Goal: Task Accomplishment & Management: Use online tool/utility

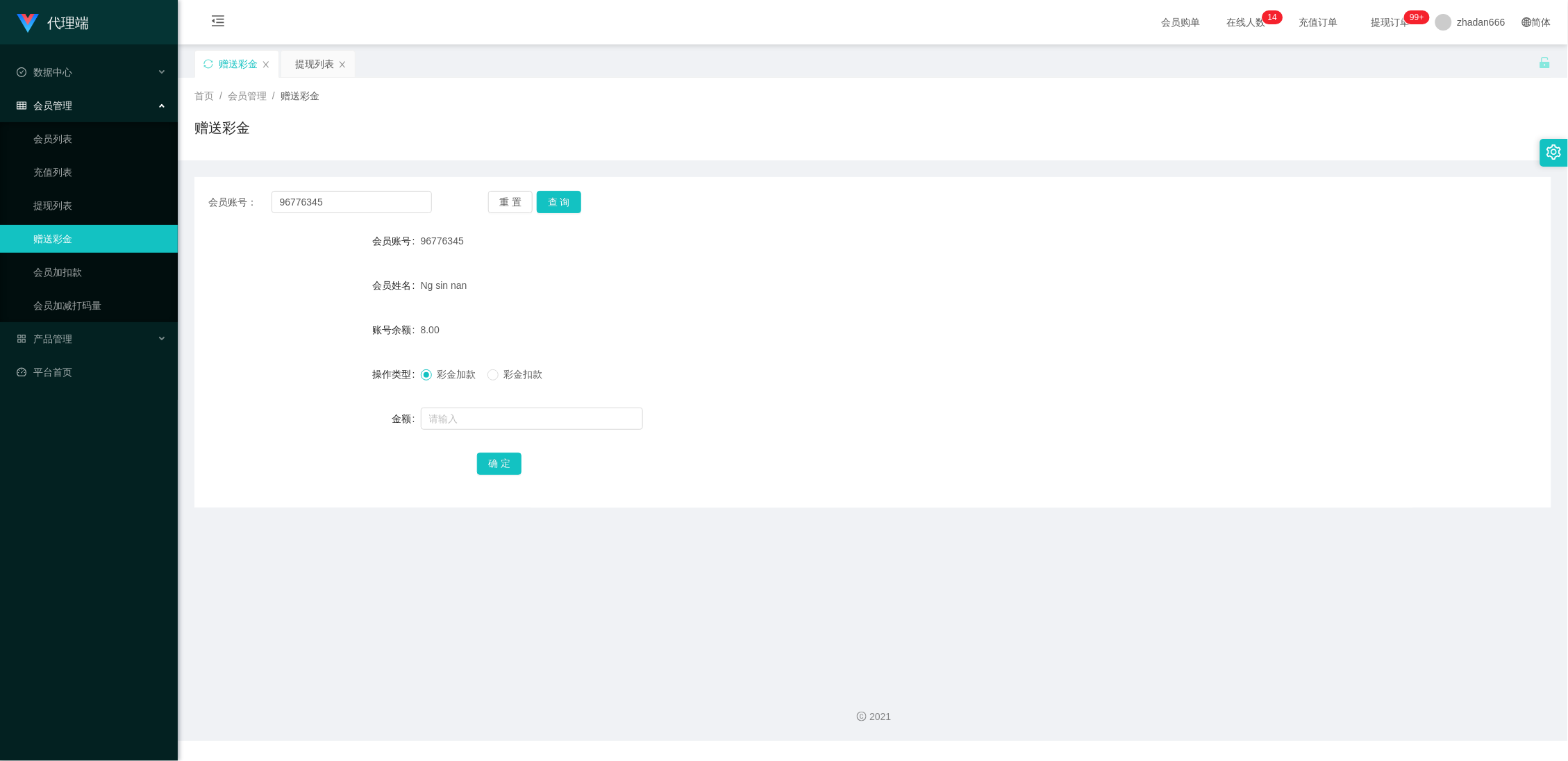
click at [581, 188] on div "会员账号： 96776345 重 置 查 询 会员账号 96776345 会员姓名 [PERSON_NAME] sin nan 账号余额 8.00 操作类型 …" at bounding box center [873, 342] width 1357 height 331
click at [566, 197] on button "查 询" at bounding box center [559, 202] width 45 height 22
click at [364, 204] on input "96776345" at bounding box center [352, 202] width 162 height 22
type input "v"
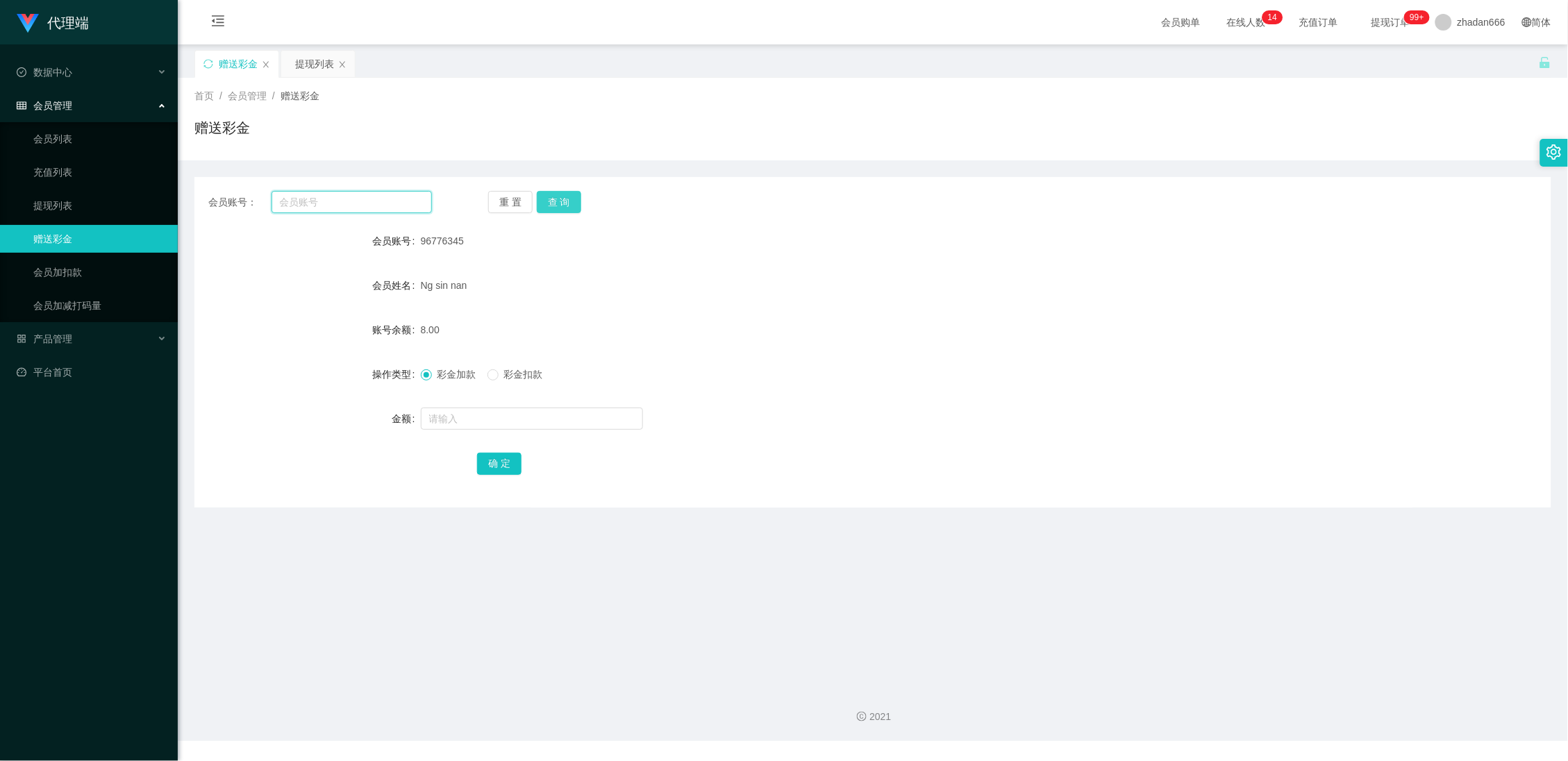
paste input "Louistey"
type input "Louistey"
click at [548, 197] on button "查 询" at bounding box center [559, 202] width 45 height 22
click at [545, 197] on button "查 询" at bounding box center [559, 202] width 45 height 22
click at [578, 211] on button "查 询" at bounding box center [559, 202] width 45 height 22
